Goal: Task Accomplishment & Management: Manage account settings

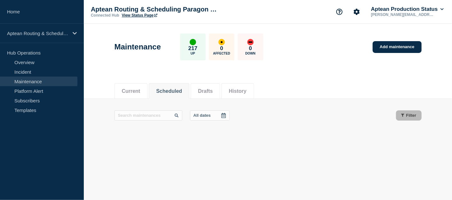
click at [246, 94] on button "History" at bounding box center [238, 92] width 18 height 6
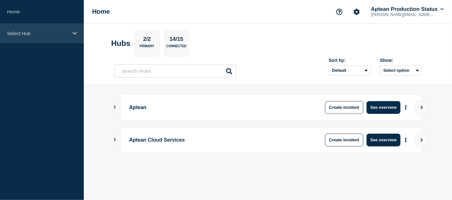
click at [73, 38] on div "Select Hub" at bounding box center [42, 34] width 84 height 20
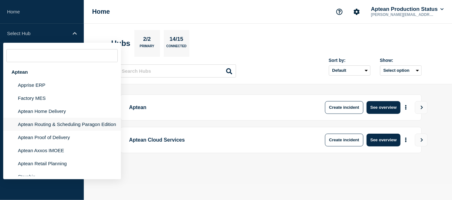
click at [65, 123] on li "Aptean Routing & Scheduling Paragon Edition" at bounding box center [62, 124] width 118 height 13
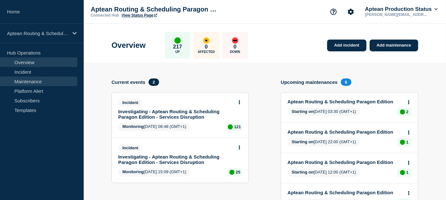
click at [43, 84] on link "Maintenance" at bounding box center [38, 82] width 77 height 10
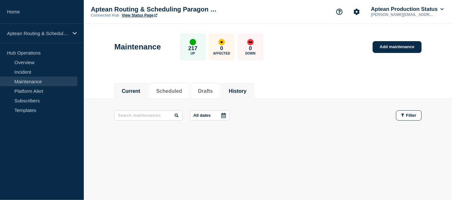
click at [246, 89] on button "History" at bounding box center [238, 92] width 18 height 6
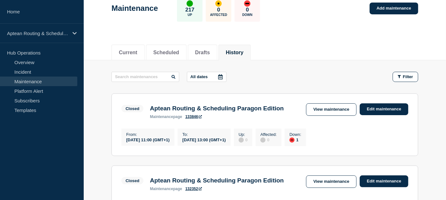
scroll to position [39, 0]
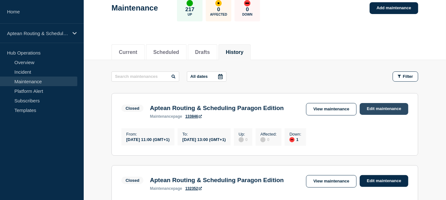
click at [397, 106] on link "Edit maintenance" at bounding box center [384, 109] width 49 height 12
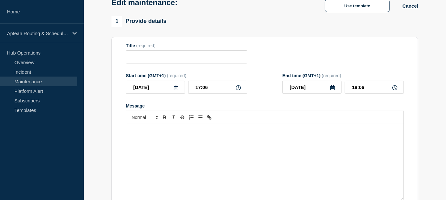
type input "Aptean Routing & Scheduling Paragon Edition"
type input "11:00"
type input "13:00"
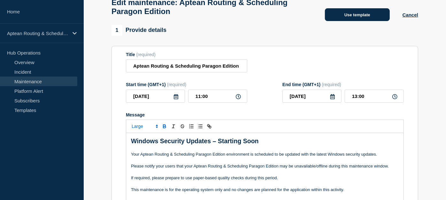
click at [364, 14] on button "Use template" at bounding box center [357, 14] width 65 height 13
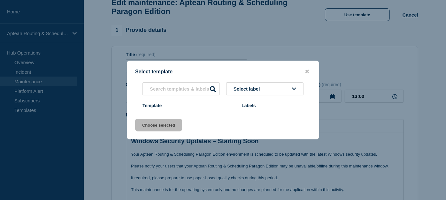
click at [264, 90] on div "Select label Template Labels" at bounding box center [223, 96] width 176 height 28
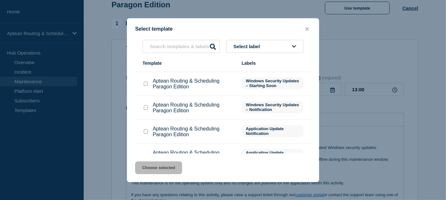
scroll to position [82, 0]
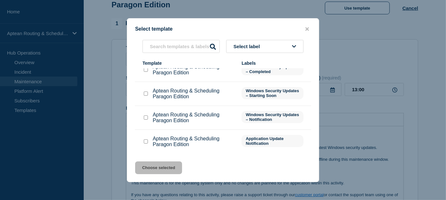
click at [147, 73] on div at bounding box center [146, 70] width 6 height 6
click at [146, 69] on input "Aptean Routing & Scheduling Paragon Edition checkbox" at bounding box center [146, 70] width 4 height 4
checkbox input "true"
click at [177, 167] on button "Choose selected" at bounding box center [158, 168] width 47 height 13
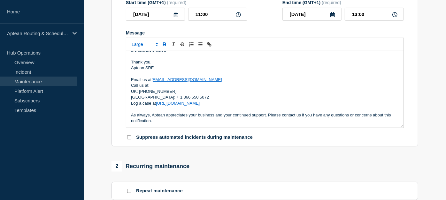
scroll to position [291, 0]
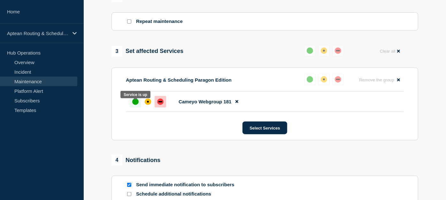
click at [134, 105] on div "up" at bounding box center [135, 102] width 6 height 6
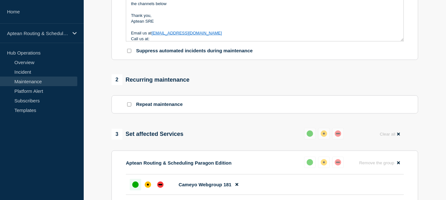
scroll to position [133, 0]
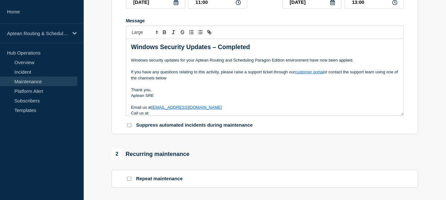
click at [285, 73] on p "If you have any questions relating to this activity, please raise a support tic…" at bounding box center [265, 75] width 268 height 12
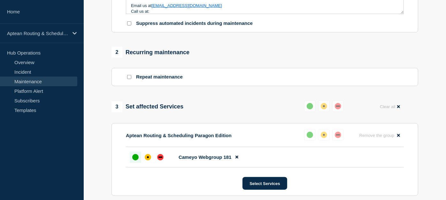
scroll to position [370, 0]
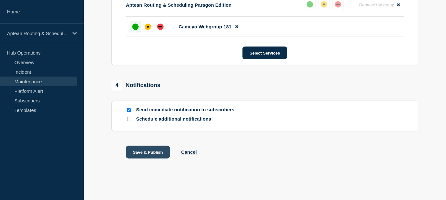
click at [141, 149] on button "Save & Publish" at bounding box center [148, 152] width 44 height 13
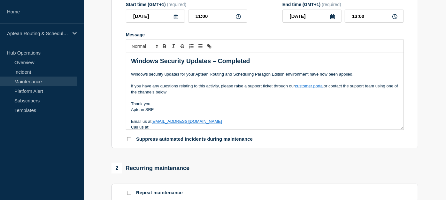
scroll to position [0, 0]
